Goal: Transaction & Acquisition: Book appointment/travel/reservation

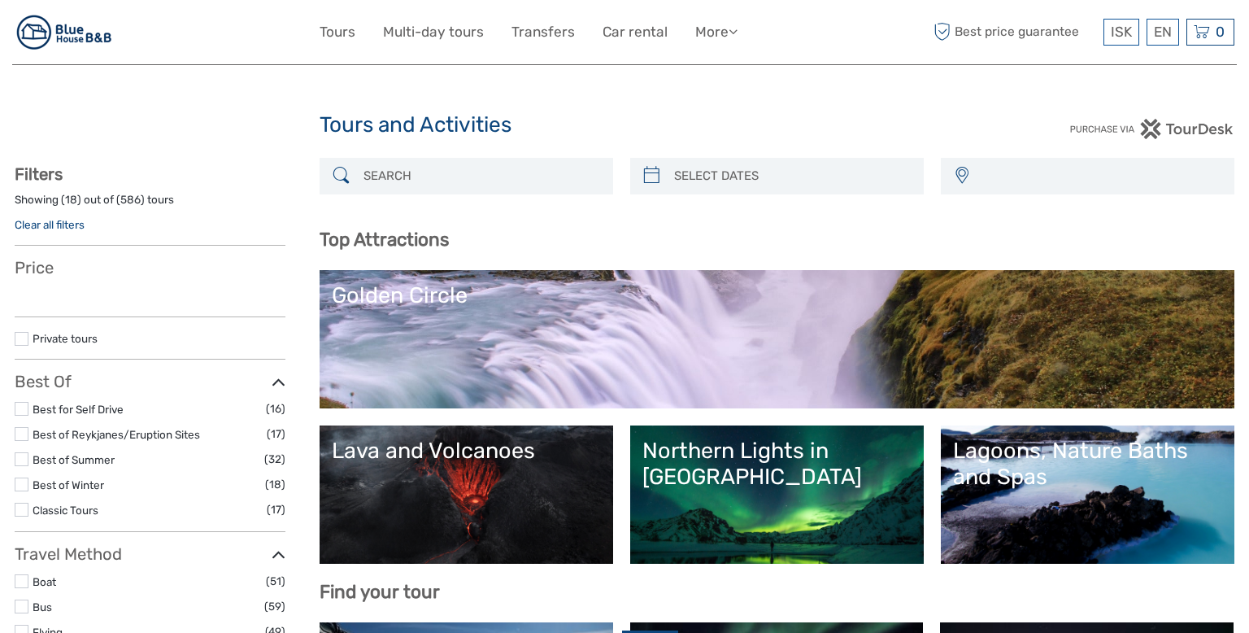
select select
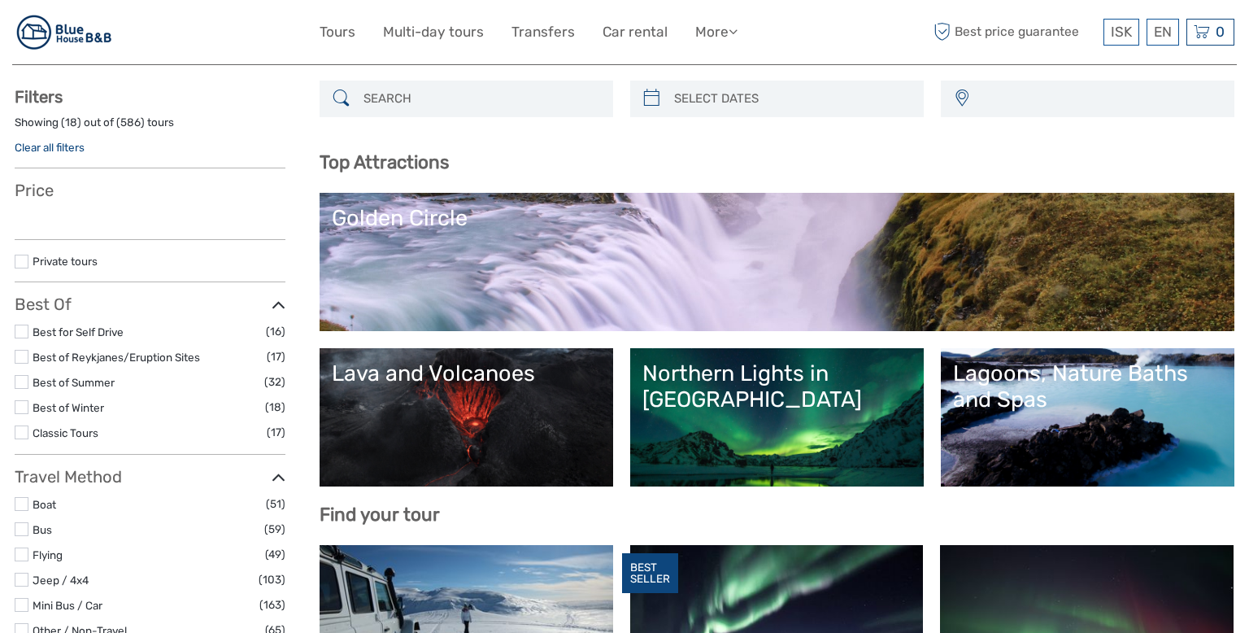
select select
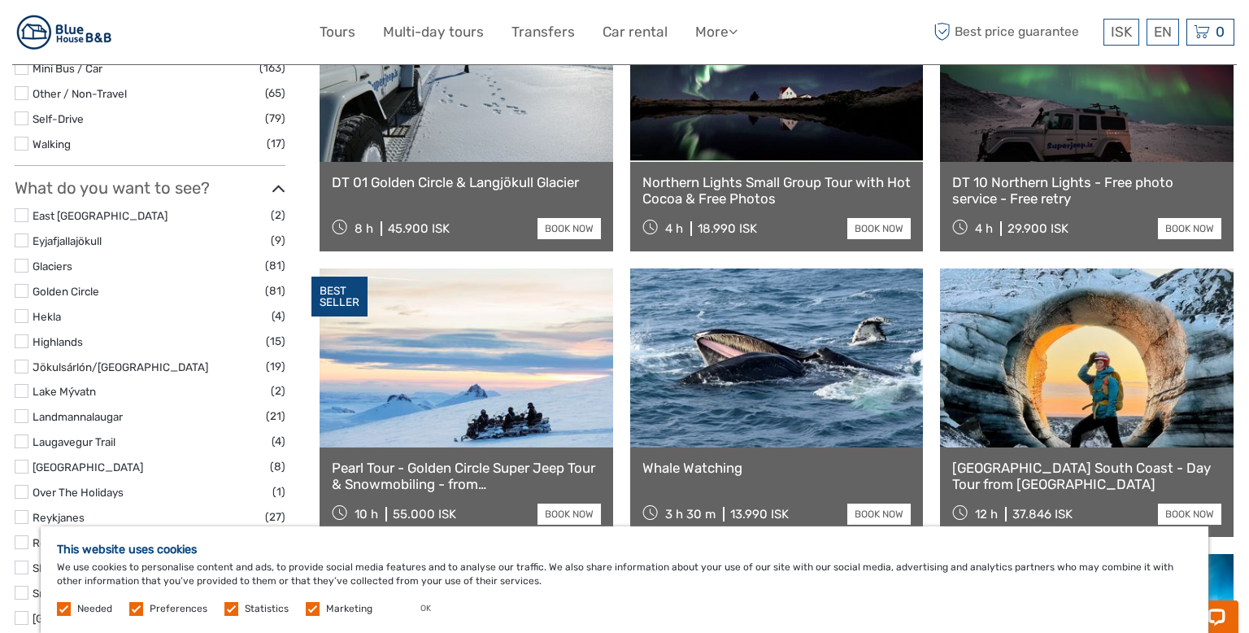
scroll to position [696, 0]
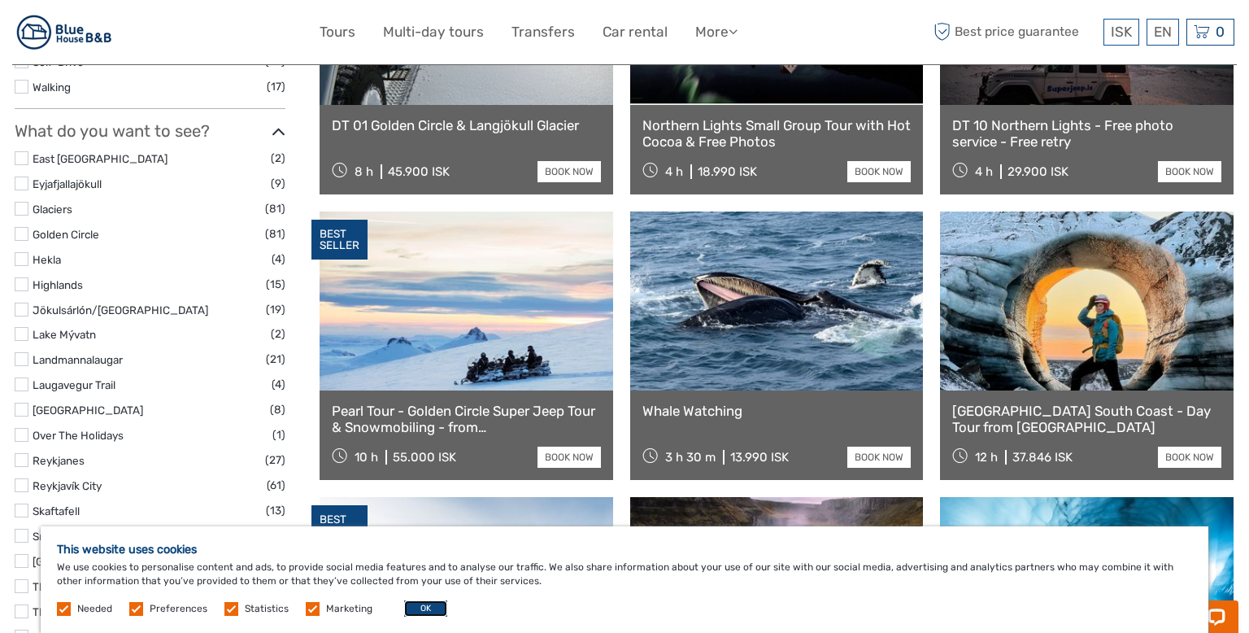
click at [426, 611] on button "OK" at bounding box center [425, 608] width 43 height 16
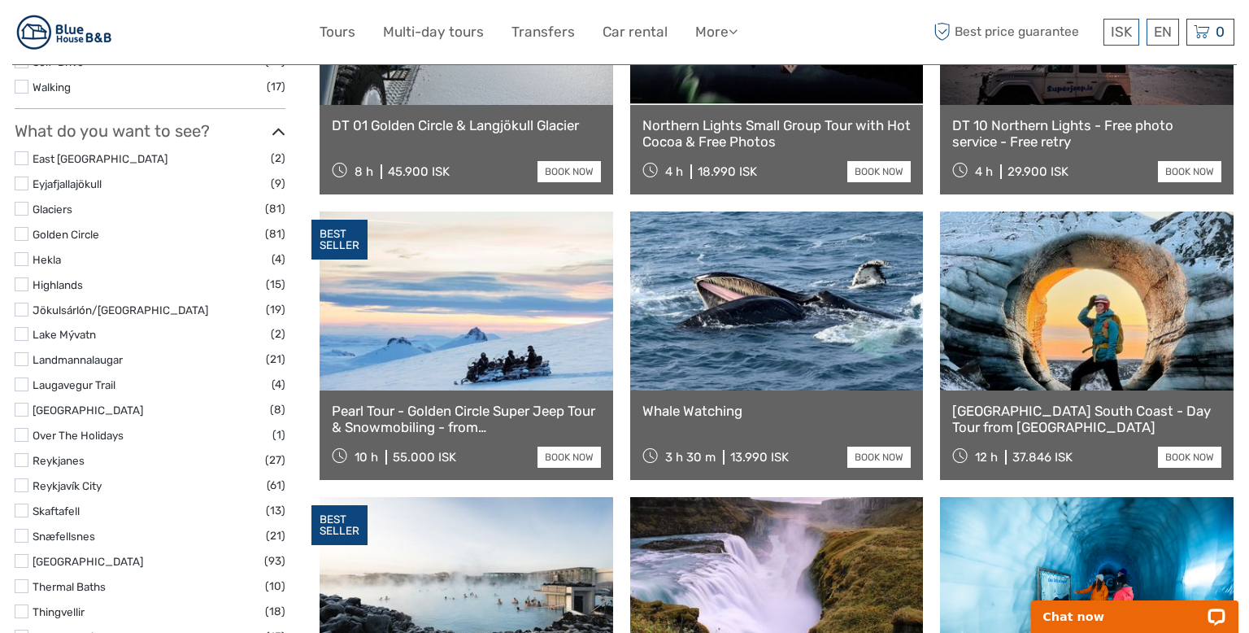
click at [1027, 337] on link at bounding box center [1087, 300] width 294 height 179
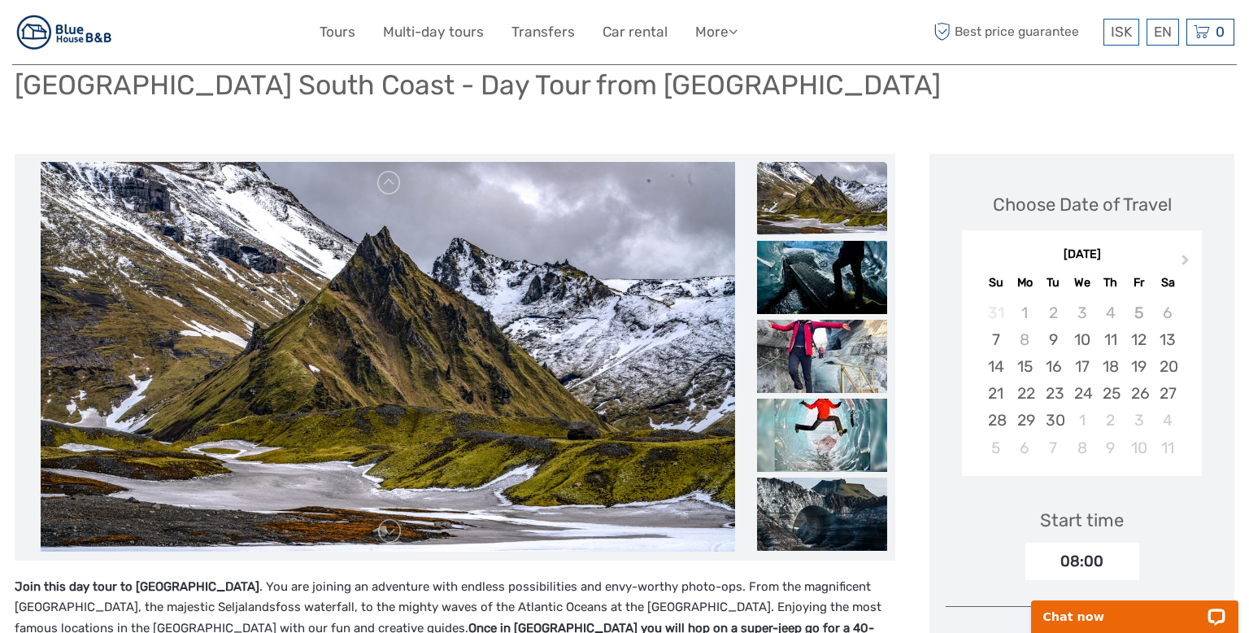
scroll to position [107, 0]
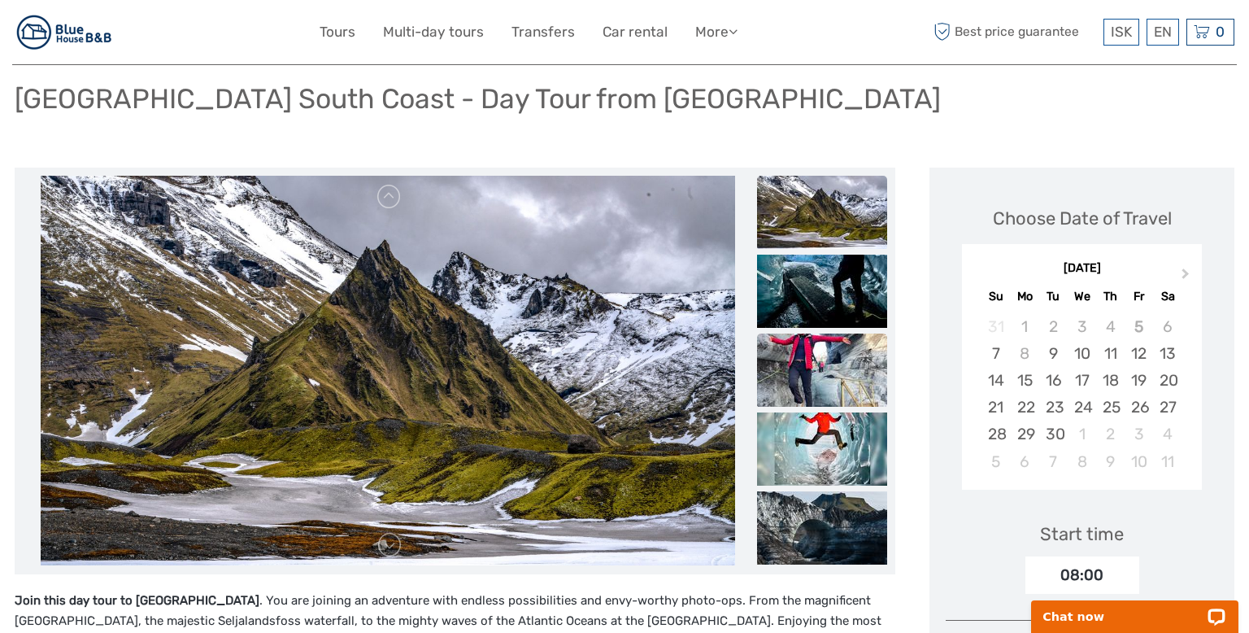
click at [820, 352] on img at bounding box center [822, 369] width 130 height 73
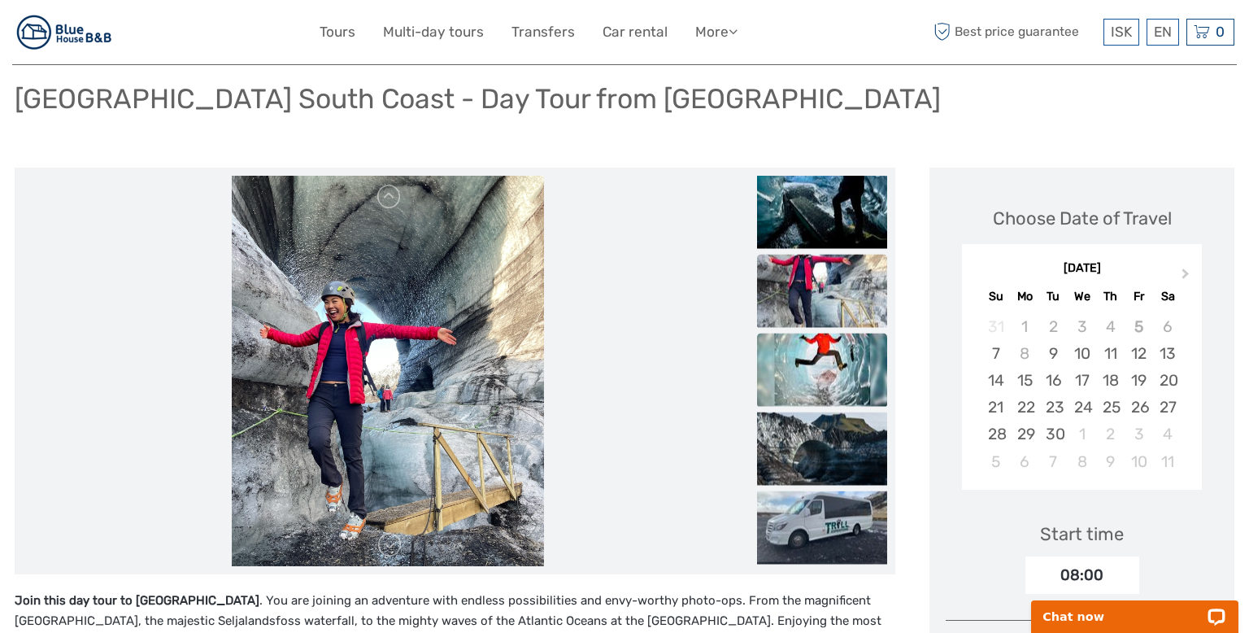
click at [823, 359] on img at bounding box center [822, 369] width 130 height 73
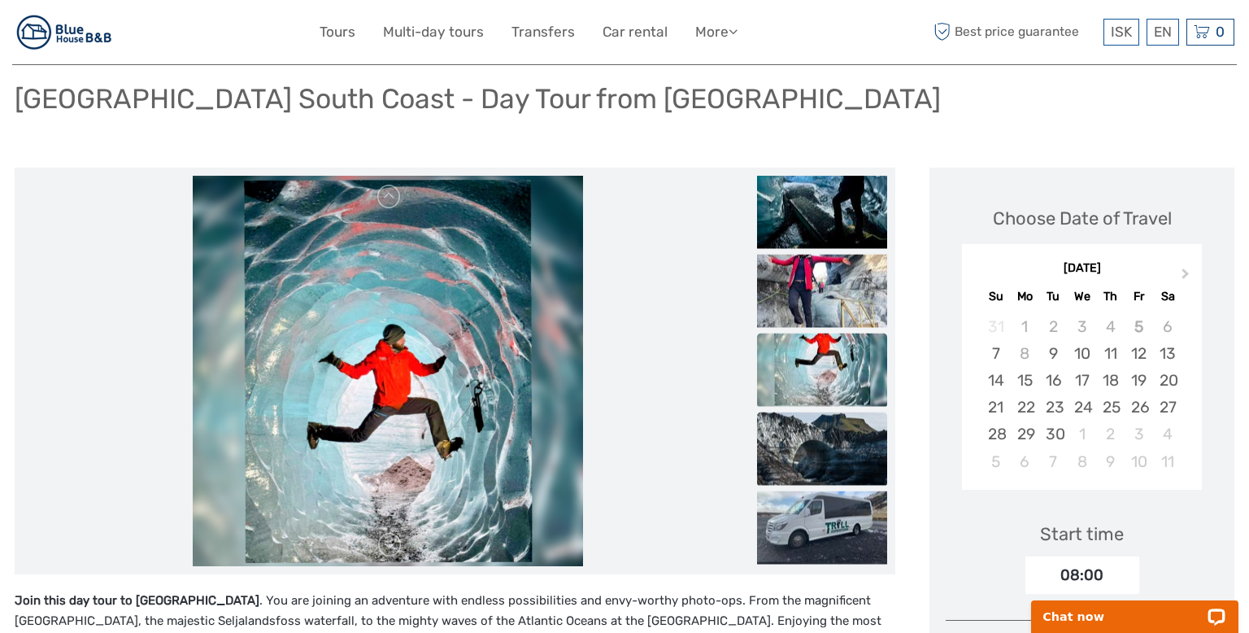
click at [820, 441] on img at bounding box center [822, 447] width 130 height 73
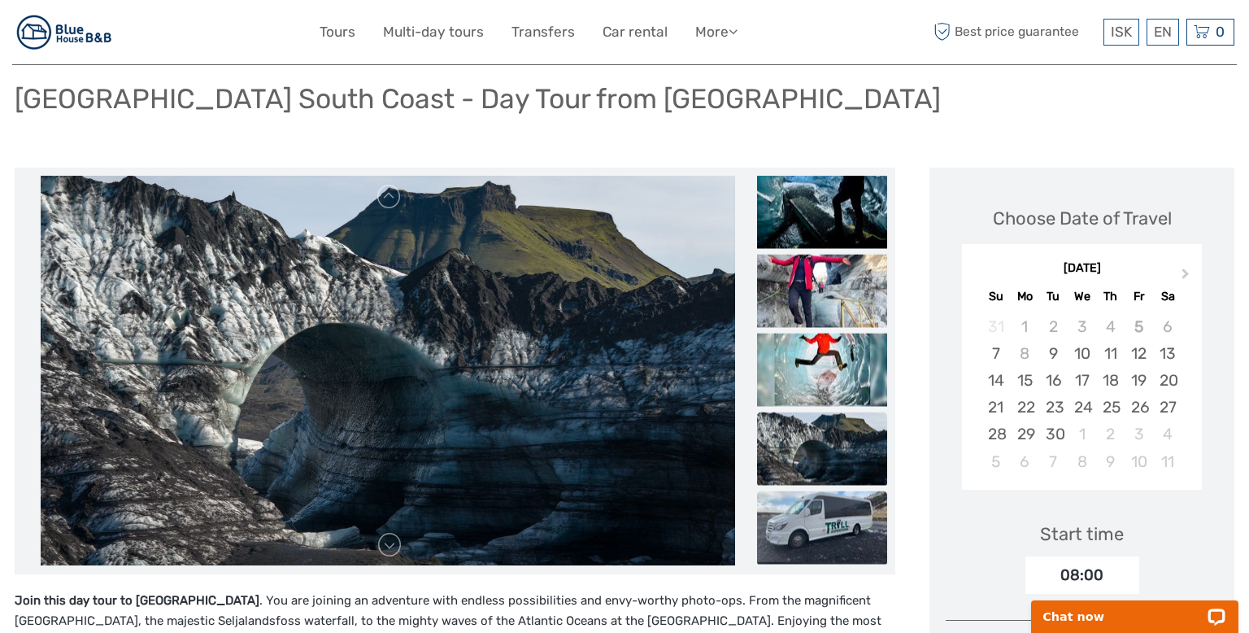
click at [820, 511] on img at bounding box center [822, 526] width 130 height 73
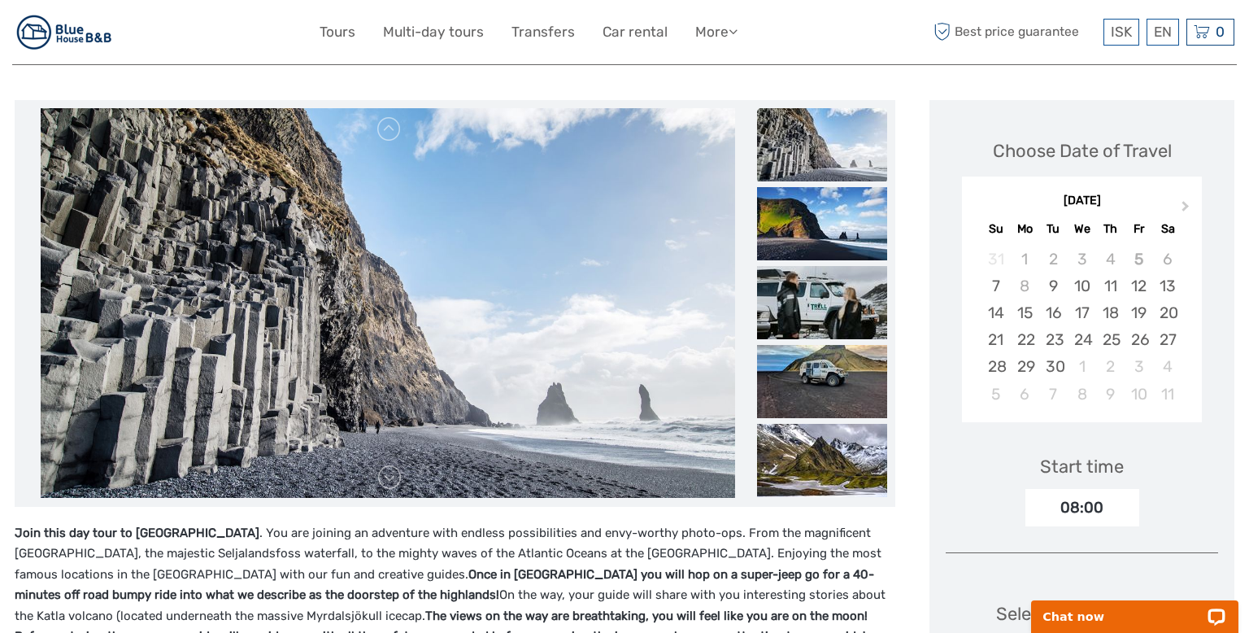
scroll to position [94, 0]
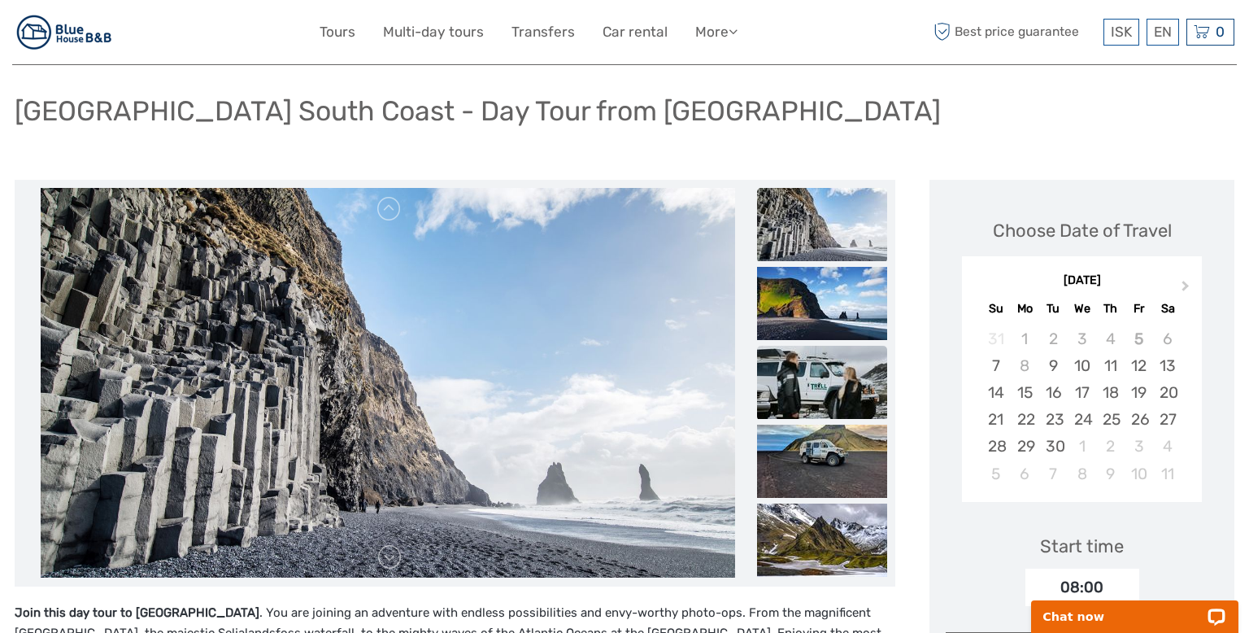
click at [841, 394] on img at bounding box center [822, 382] width 130 height 73
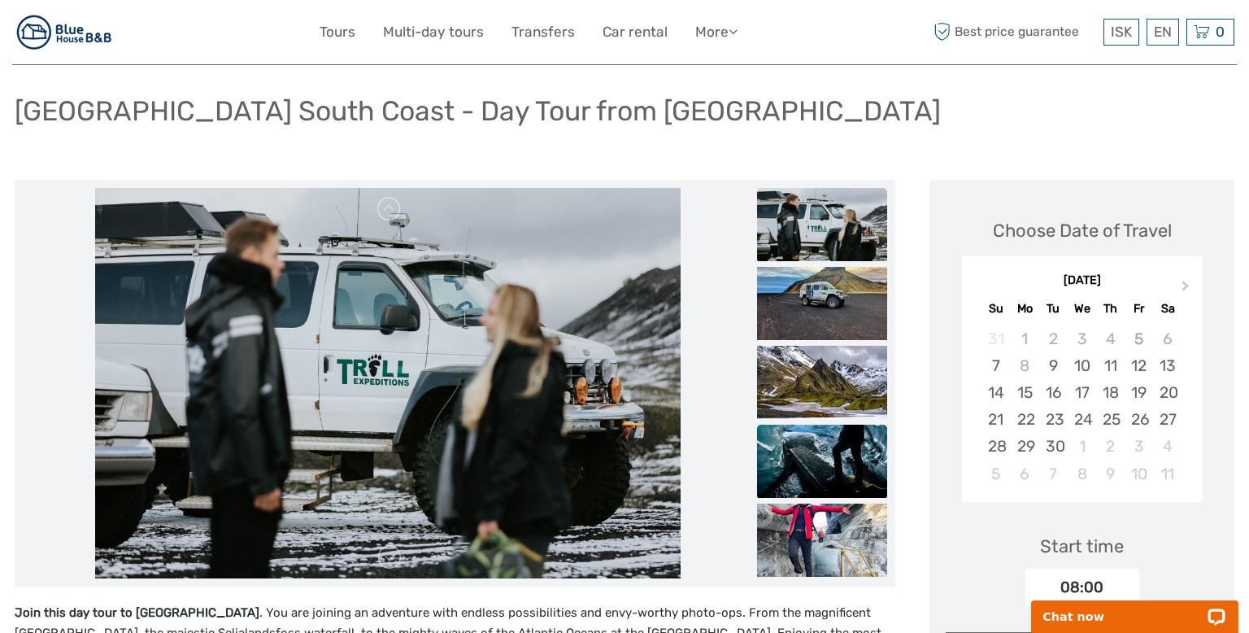
click at [842, 442] on img at bounding box center [822, 460] width 130 height 73
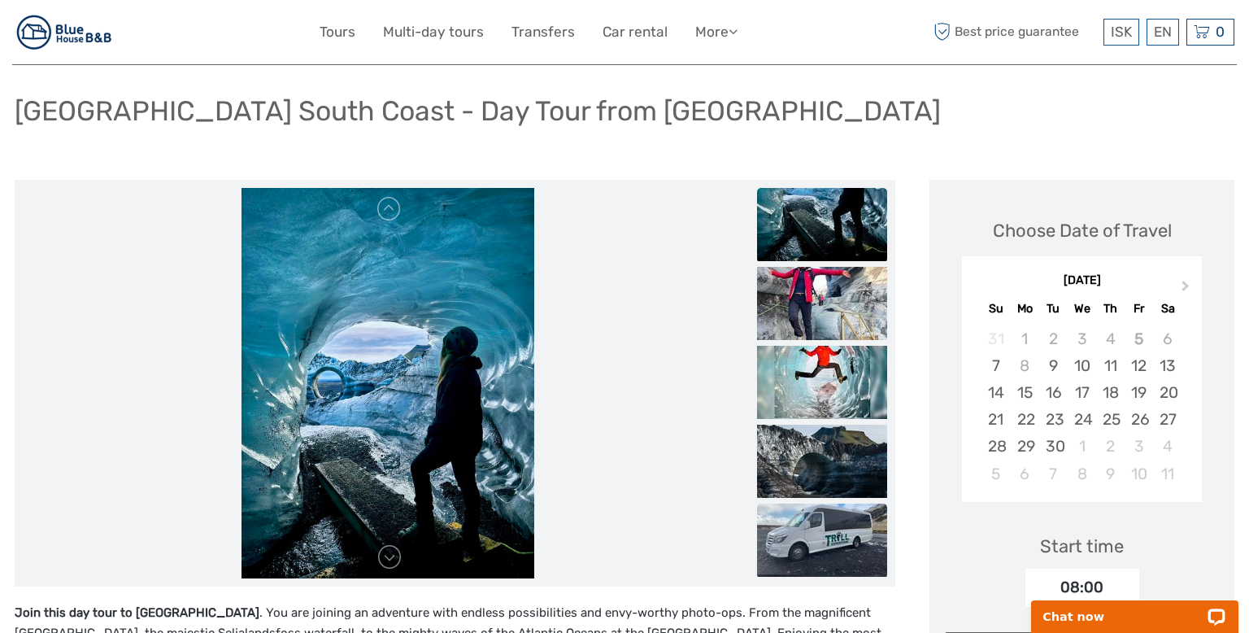
click at [836, 543] on img at bounding box center [822, 539] width 130 height 73
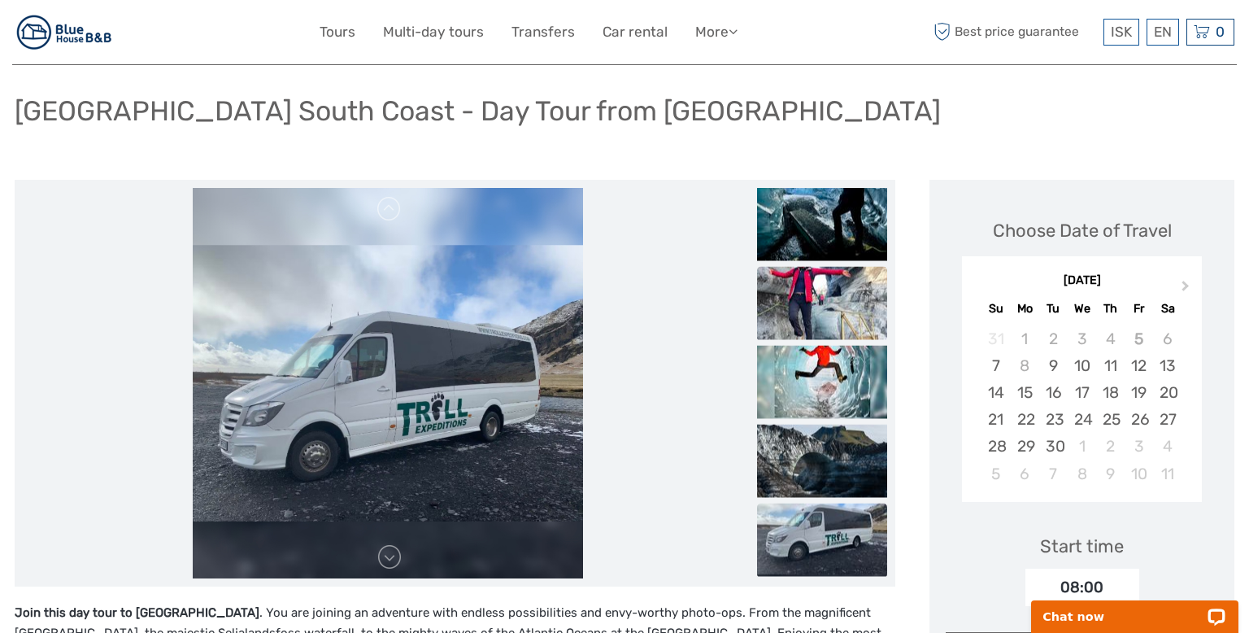
click at [844, 311] on img at bounding box center [822, 302] width 130 height 73
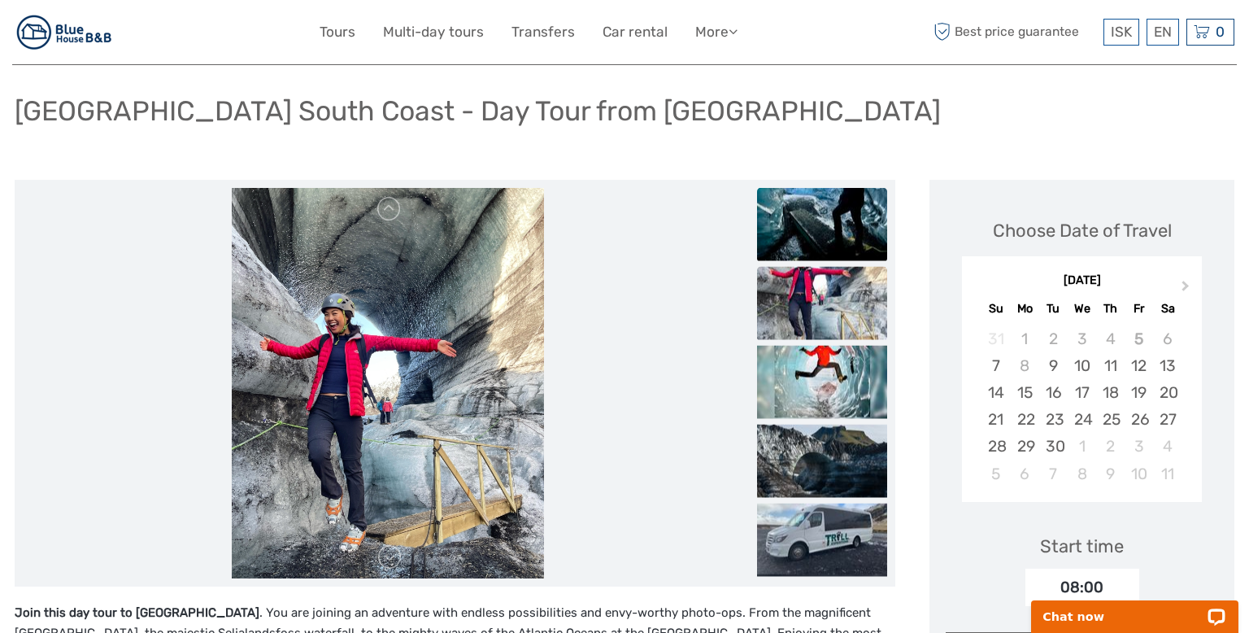
click at [818, 219] on img at bounding box center [822, 223] width 130 height 73
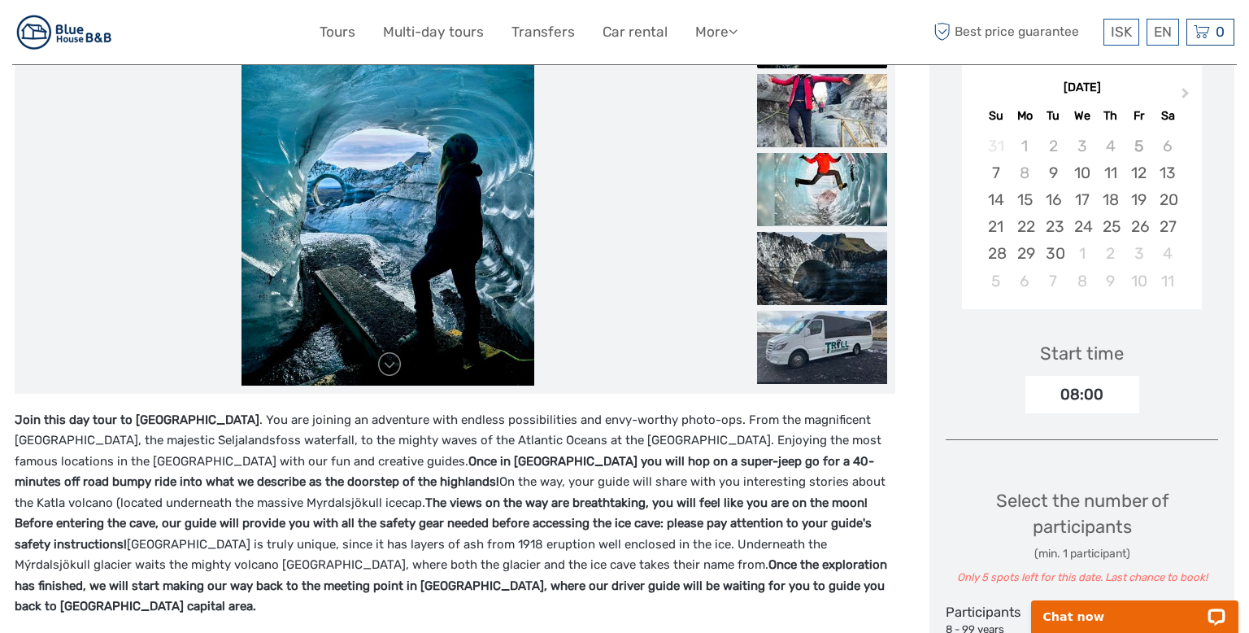
scroll to position [0, 0]
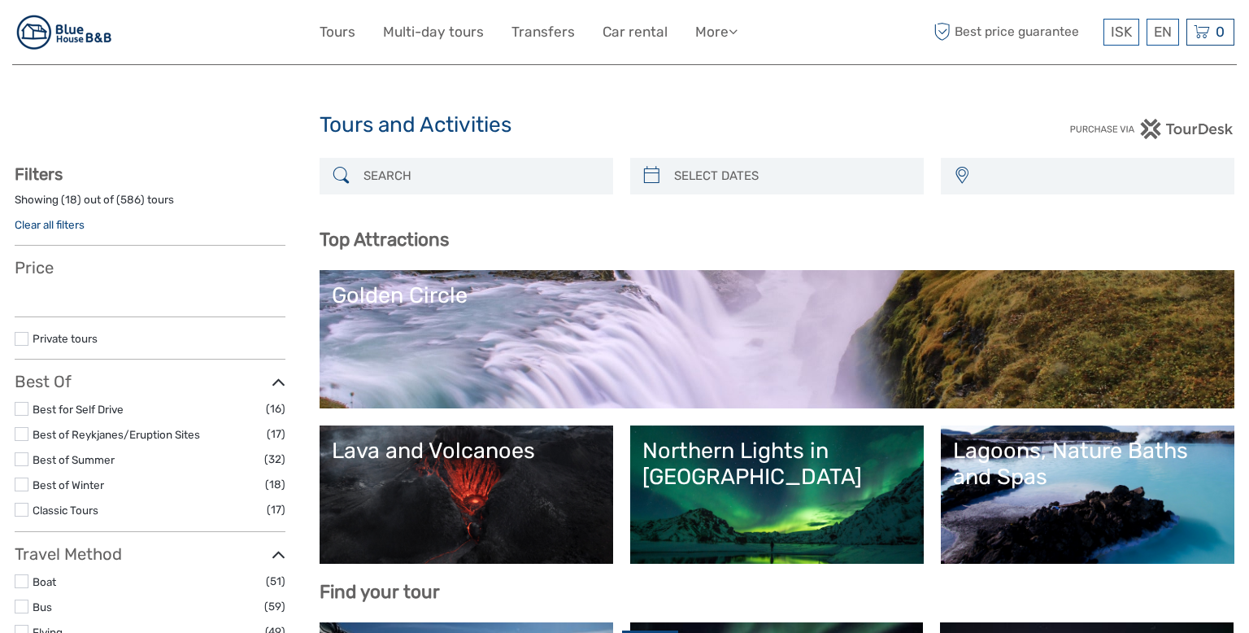
select select
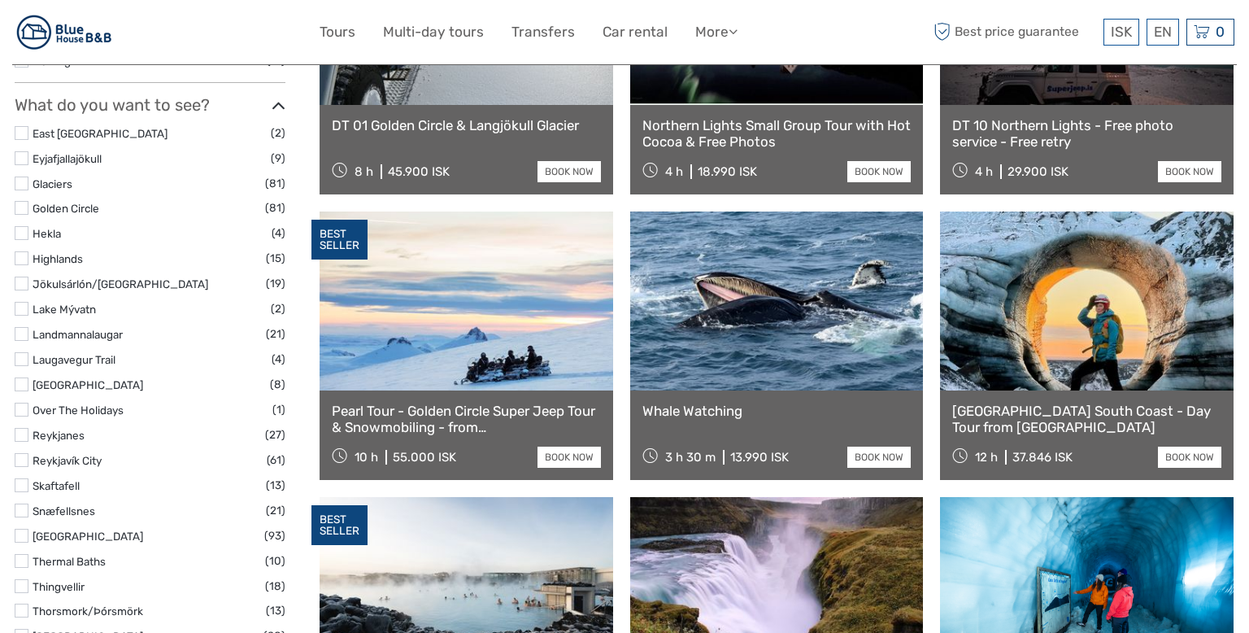
scroll to position [696, 0]
select select
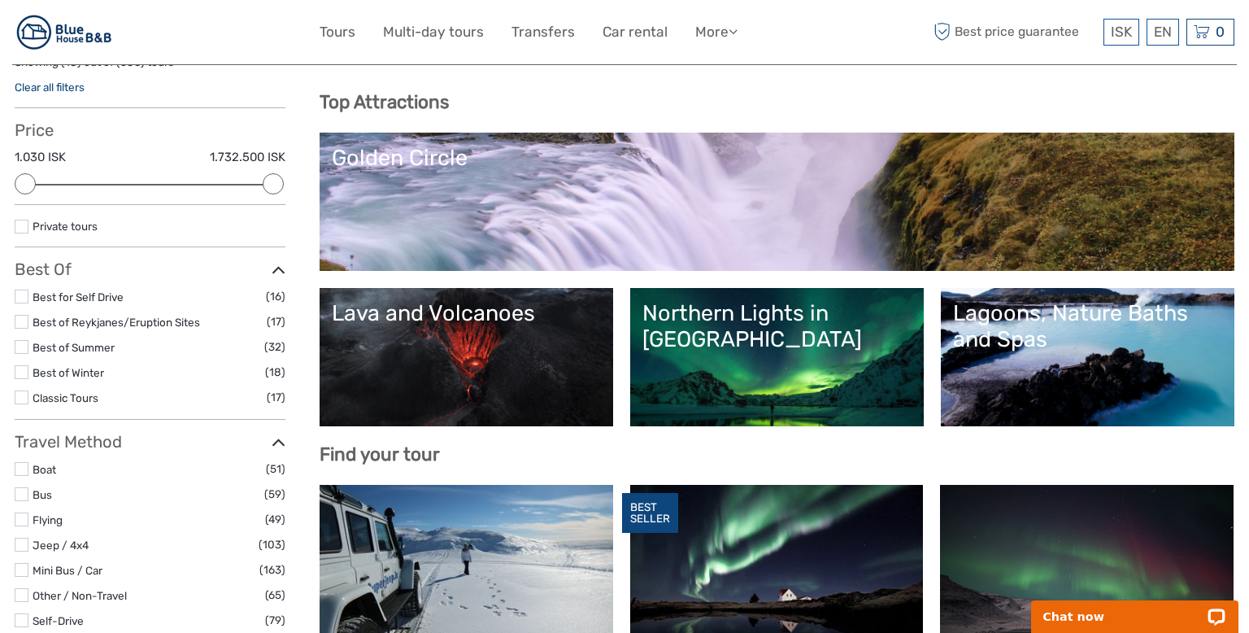
scroll to position [0, 0]
click at [507, 193] on link "Golden Circle" at bounding box center [777, 202] width 890 height 114
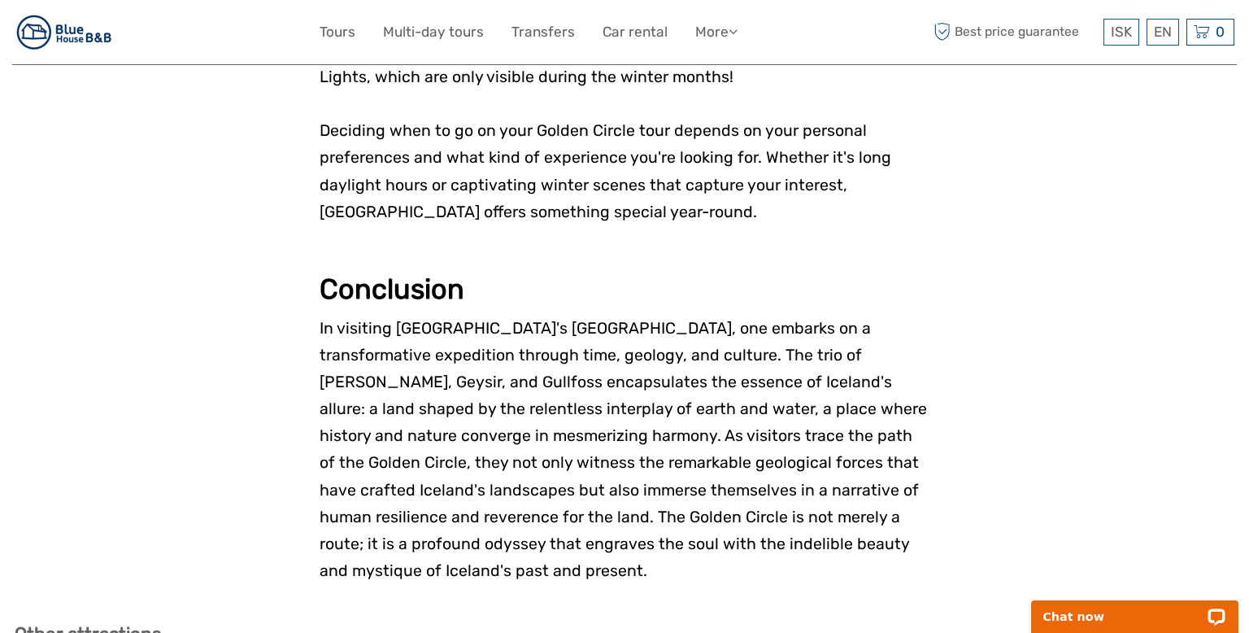
scroll to position [4622, 0]
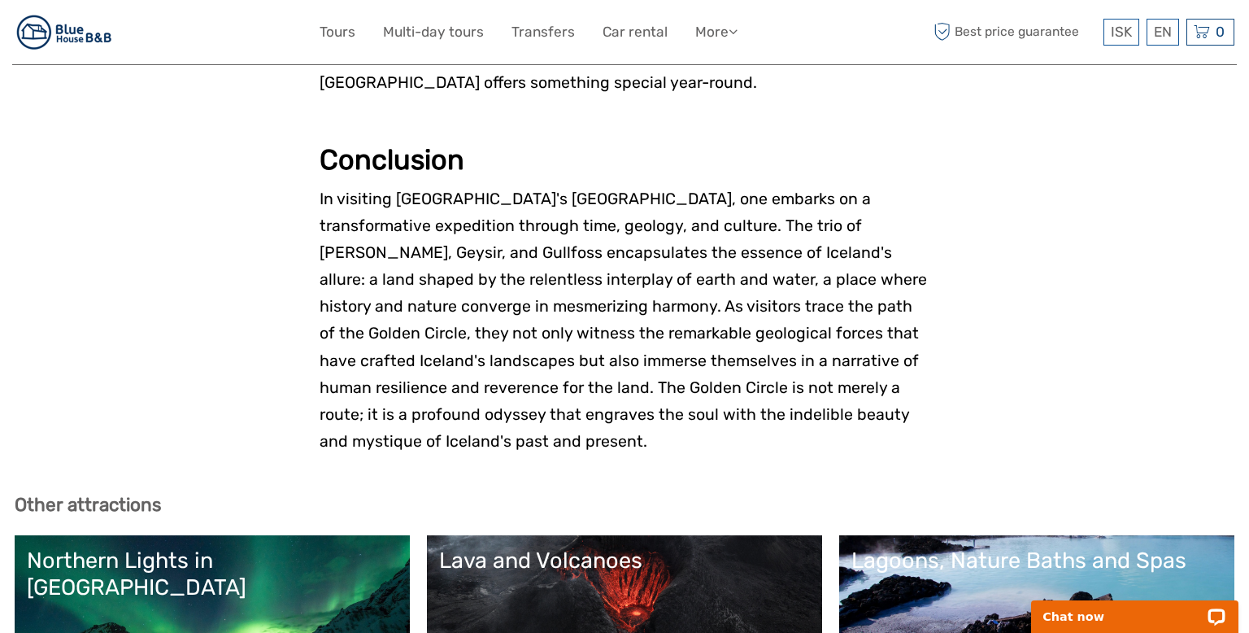
click at [994, 547] on div "Lagoons, Nature Baths and Spas" at bounding box center [1036, 560] width 371 height 26
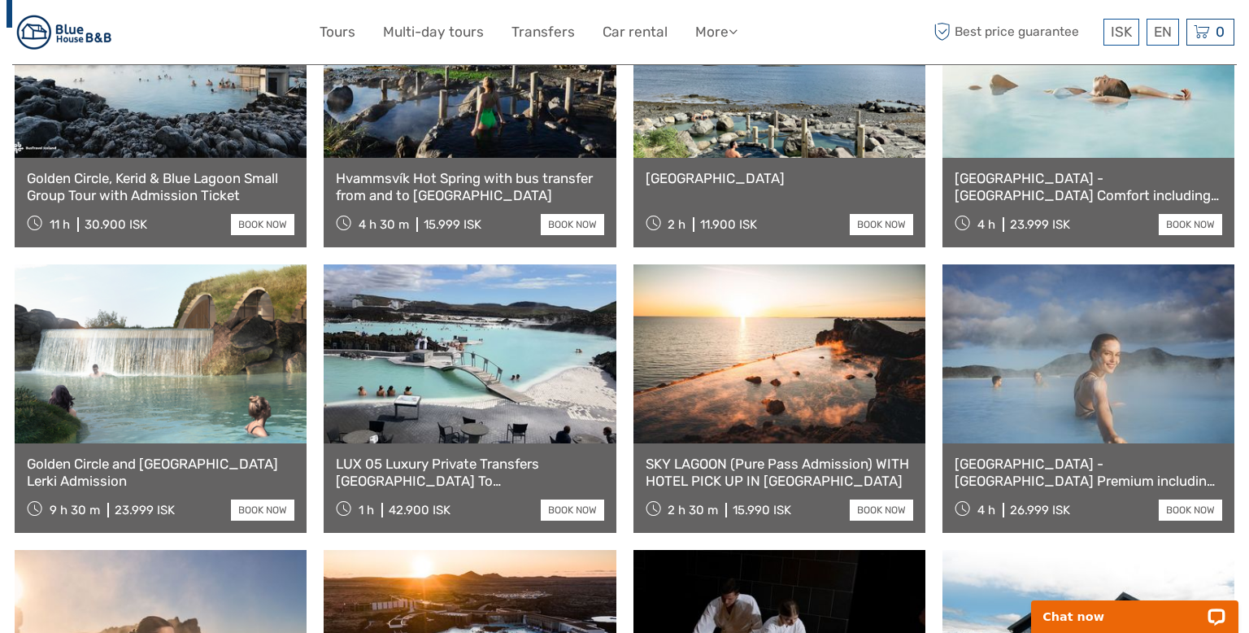
scroll to position [767, 0]
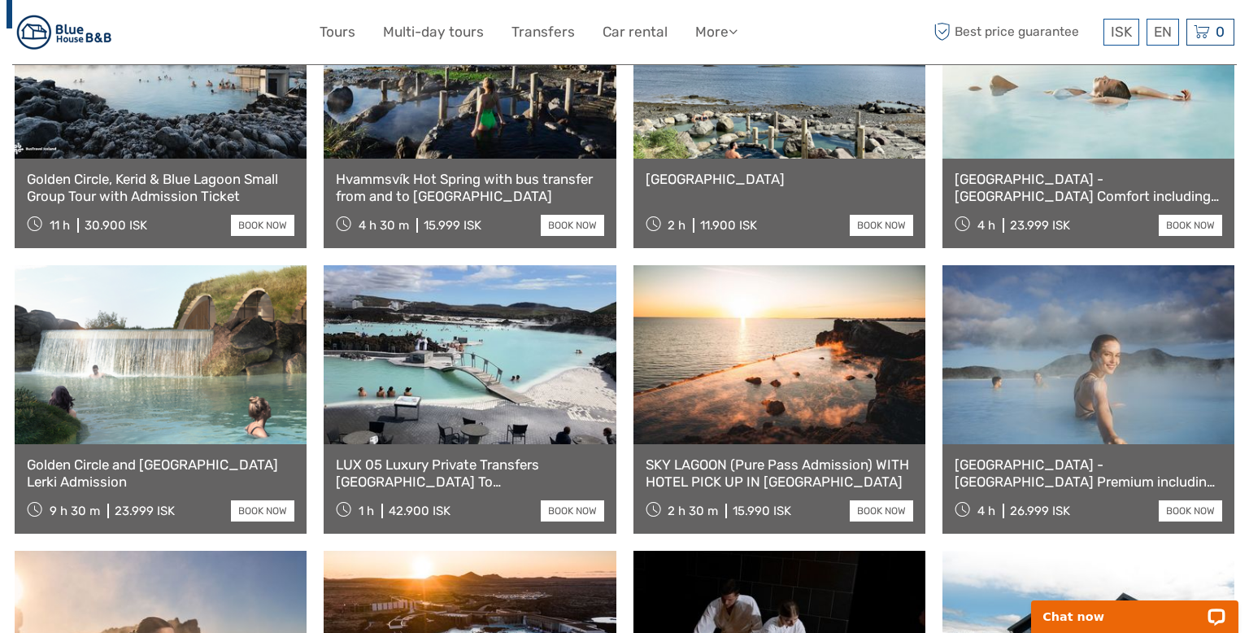
click at [154, 402] on link at bounding box center [161, 354] width 292 height 179
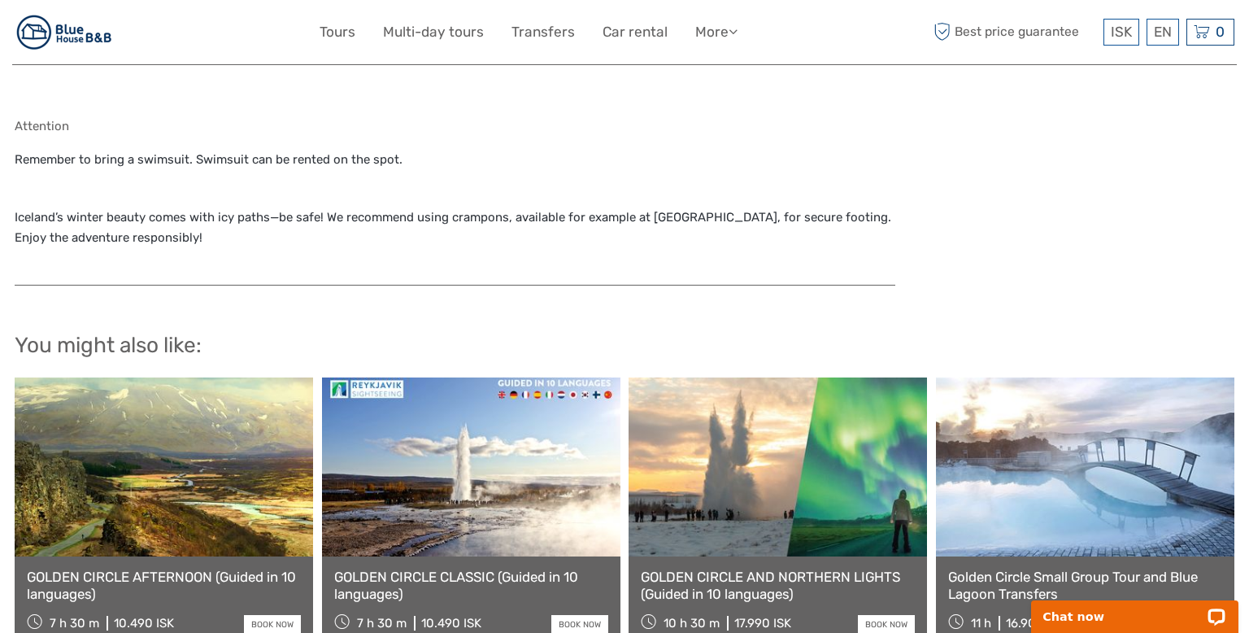
scroll to position [1548, 0]
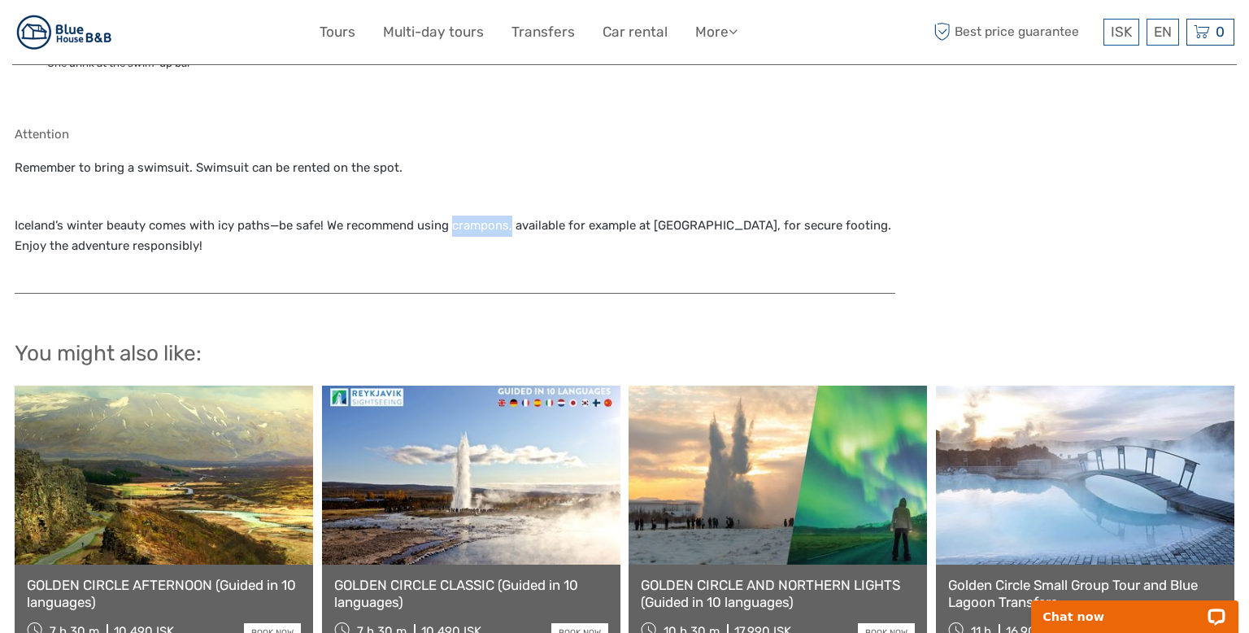
drag, startPoint x: 509, startPoint y: 204, endPoint x: 449, endPoint y: 201, distance: 60.3
click at [449, 215] on p "Iceland’s winter beauty comes with icy paths—be safe! We recommend using crampo…" at bounding box center [455, 235] width 881 height 41
copy p "crampons,"
